Goal: Task Accomplishment & Management: Use online tool/utility

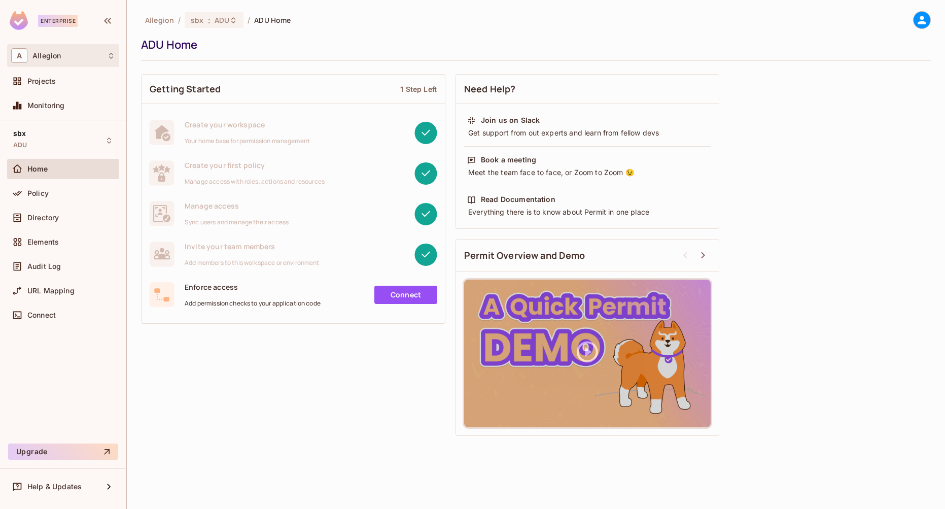
click at [92, 51] on div "A Allegion" at bounding box center [63, 55] width 104 height 15
click at [92, 51] on div at bounding box center [472, 254] width 945 height 509
click at [74, 82] on div "Projects" at bounding box center [71, 81] width 88 height 8
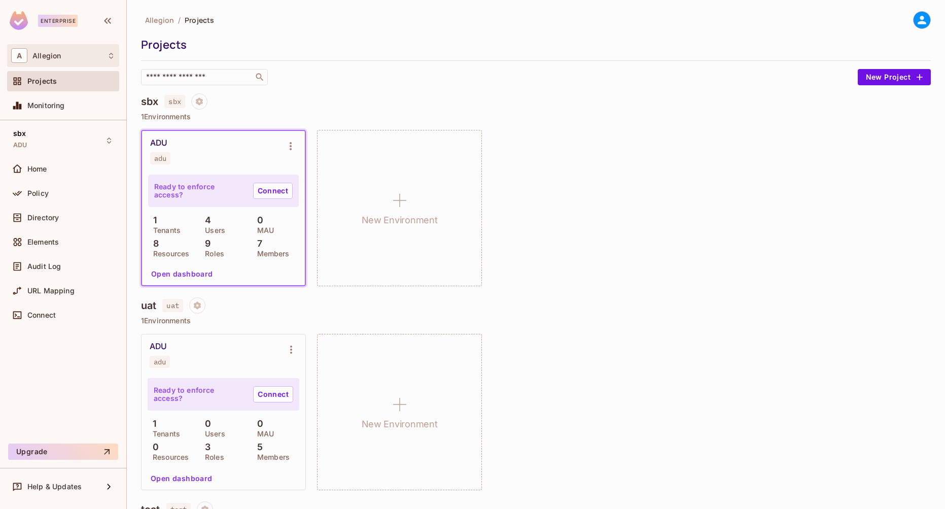
click at [80, 51] on div "A Allegion" at bounding box center [63, 55] width 104 height 15
click at [65, 82] on span "Allegion" at bounding box center [57, 86] width 71 height 10
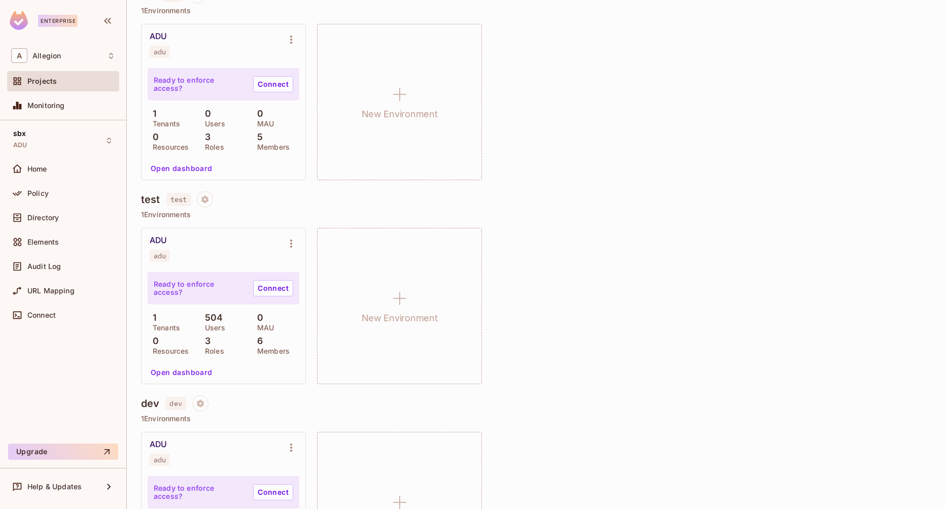
scroll to position [400, 0]
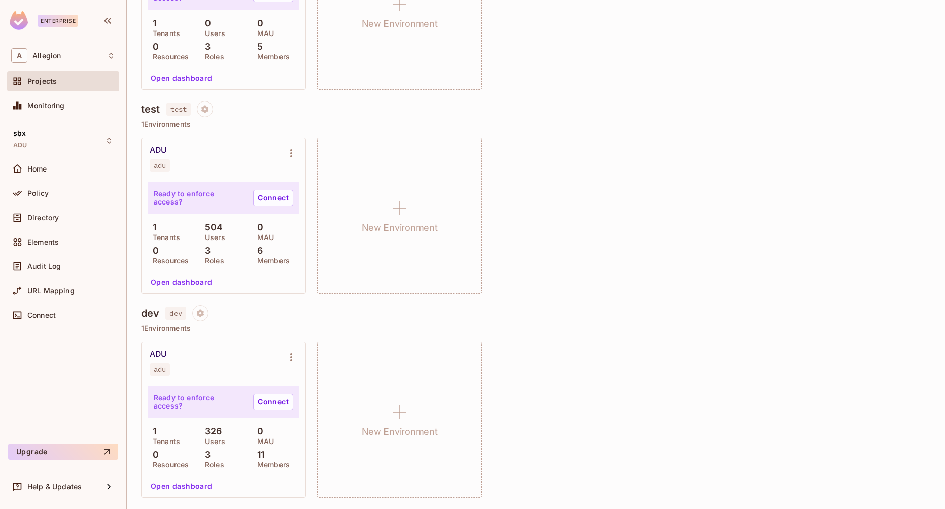
click at [187, 160] on div "ADU adu" at bounding box center [215, 158] width 131 height 26
click at [292, 142] on div "ADU adu" at bounding box center [224, 158] width 164 height 41
click at [291, 146] on button "Environment settings" at bounding box center [291, 153] width 20 height 20
click at [334, 189] on span "Copy API Key" at bounding box center [343, 195] width 53 height 16
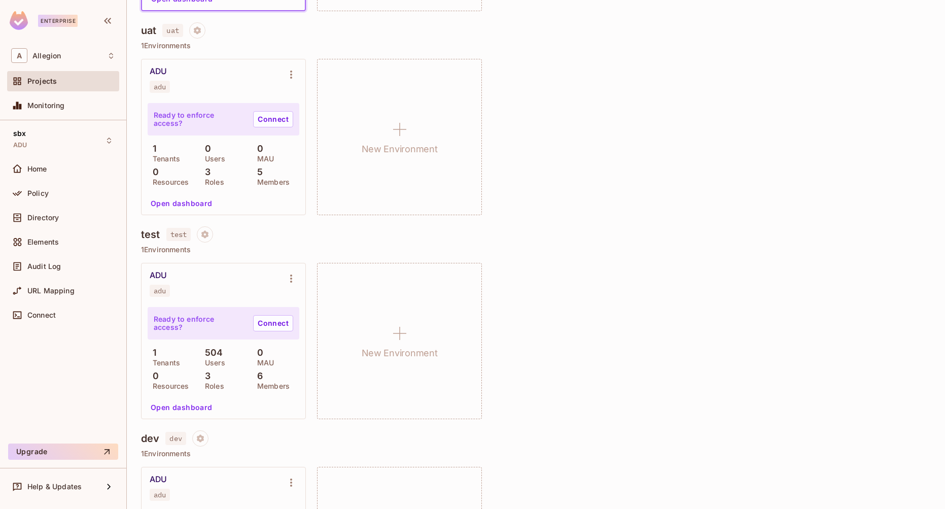
scroll to position [277, 0]
